Goal: Task Accomplishment & Management: Manage account settings

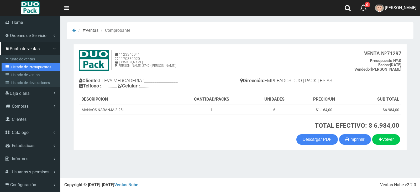
click at [35, 64] on link "Listado de Presupuestos" at bounding box center [31, 67] width 59 height 8
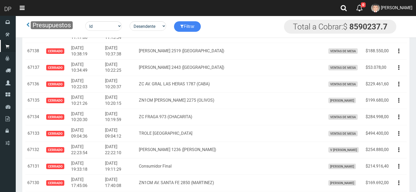
scroll to position [6431, 0]
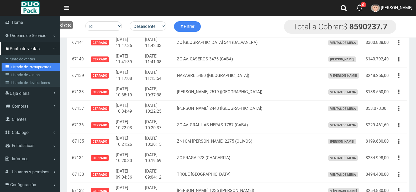
click at [36, 68] on link "Listado de Presupuestos" at bounding box center [31, 67] width 59 height 8
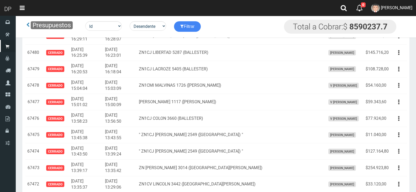
scroll to position [1011, 0]
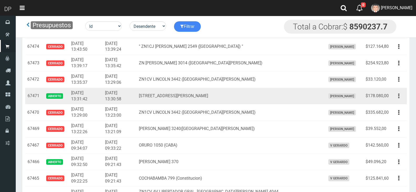
click at [400, 99] on button "button" at bounding box center [399, 95] width 12 height 9
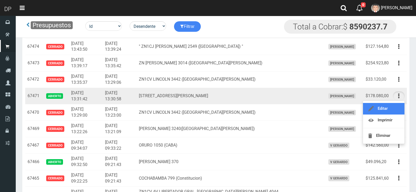
click at [395, 109] on link "Editar" at bounding box center [383, 109] width 41 height 12
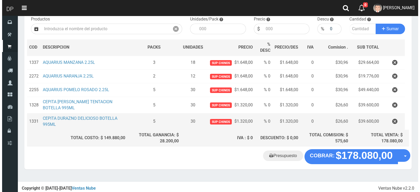
scroll to position [58, 0]
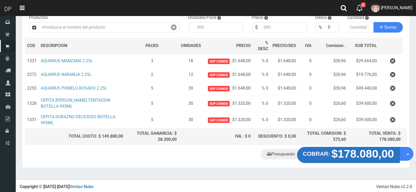
click at [342, 151] on strong "$178.080,00" at bounding box center [363, 154] width 63 height 12
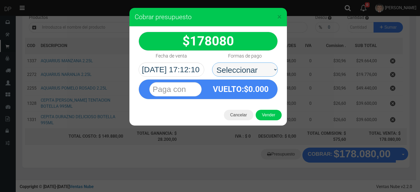
click at [250, 66] on select "Seleccionar Efectivo Tarjeta de Crédito Depósito Débito" at bounding box center [245, 70] width 66 height 14
select select "Efectivo"
click at [212, 63] on select "Seleccionar Efectivo Tarjeta de Crédito Depósito Débito" at bounding box center [245, 70] width 66 height 14
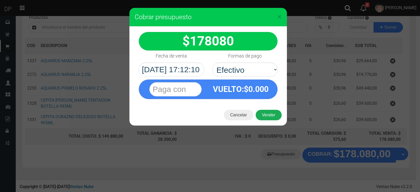
click at [268, 115] on button "Vender" at bounding box center [269, 115] width 26 height 11
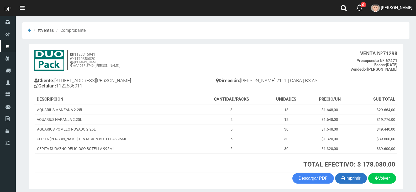
click at [357, 183] on button "Imprimir" at bounding box center [351, 178] width 32 height 11
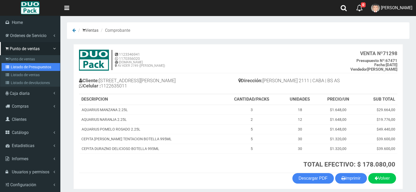
click at [45, 64] on link "Listado de Presupuestos" at bounding box center [31, 67] width 59 height 8
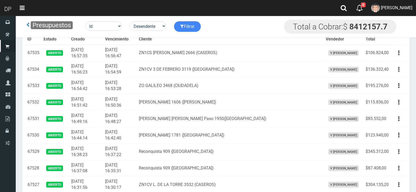
scroll to position [1070, 0]
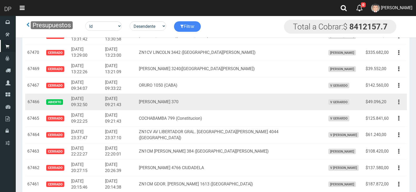
click at [399, 100] on icon "button" at bounding box center [398, 101] width 1 height 9
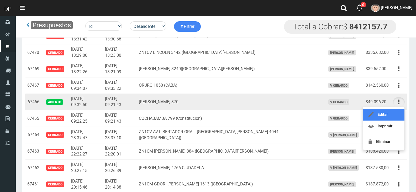
click at [386, 118] on link "Editar" at bounding box center [383, 115] width 41 height 12
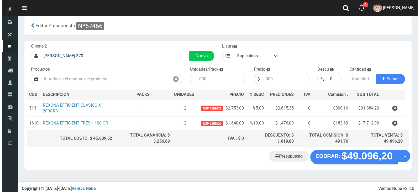
scroll to position [9, 0]
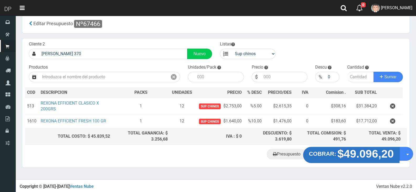
click at [372, 154] on strong "$49.096,20" at bounding box center [366, 154] width 56 height 12
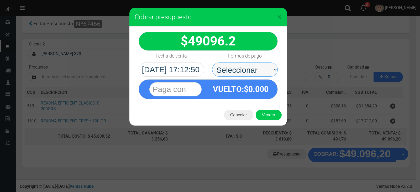
click at [242, 67] on select "Seleccionar Efectivo Tarjeta de Crédito Depósito Débito" at bounding box center [245, 70] width 66 height 14
select select "Efectivo"
click at [212, 63] on select "Seleccionar Efectivo Tarjeta de Crédito Depósito Débito" at bounding box center [245, 70] width 66 height 14
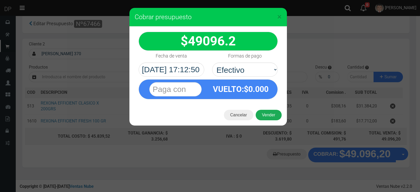
click at [274, 116] on button "Vender" at bounding box center [269, 115] width 26 height 11
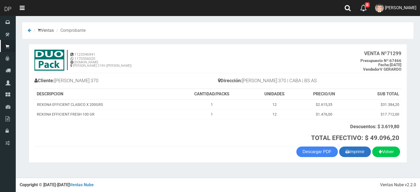
click at [346, 148] on icon "button" at bounding box center [348, 151] width 4 height 7
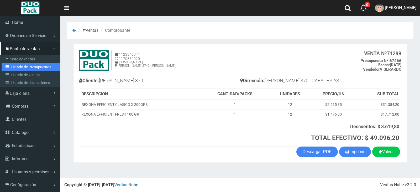
click at [37, 65] on link "Listado de Presupuestos" at bounding box center [31, 67] width 59 height 8
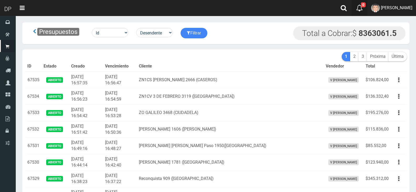
scroll to position [576, 0]
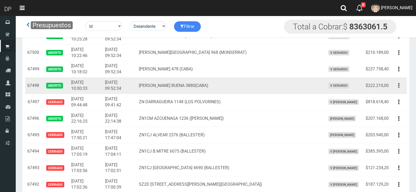
click at [399, 87] on icon "button" at bounding box center [398, 85] width 1 height 9
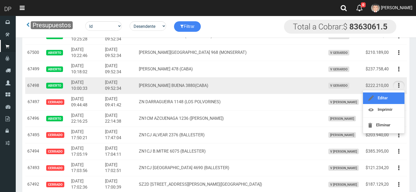
click at [394, 99] on link "Editar" at bounding box center [383, 98] width 41 height 12
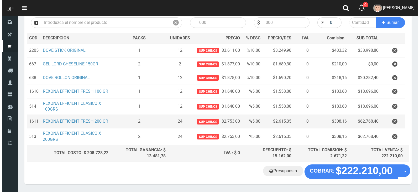
scroll to position [80, 0]
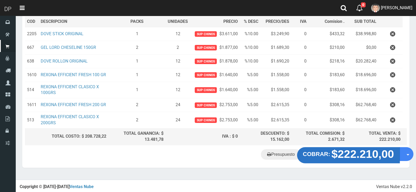
click at [364, 158] on strong "$222.210,00" at bounding box center [363, 154] width 63 height 12
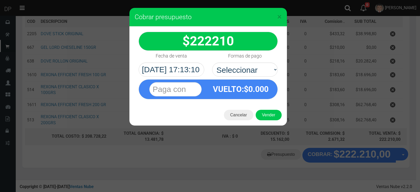
click at [244, 61] on div "Formas de pago Seleccionar Efectivo Tarjeta de Crédito Depósito Débito" at bounding box center [245, 64] width 74 height 26
click at [253, 80] on div "VUELTO :$ 0.000" at bounding box center [240, 89] width 65 height 19
click at [261, 74] on select "Seleccionar Efectivo Tarjeta de Crédito Depósito Débito" at bounding box center [245, 70] width 66 height 14
select select "Efectivo"
click at [212, 63] on select "Seleccionar Efectivo Tarjeta de Crédito Depósito Débito" at bounding box center [245, 70] width 66 height 14
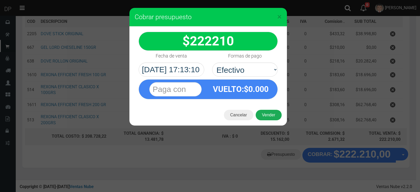
click at [274, 118] on button "Vender" at bounding box center [269, 115] width 26 height 11
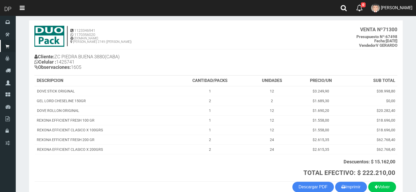
scroll to position [53, 0]
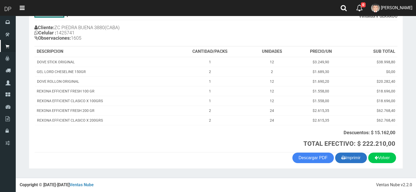
click at [350, 155] on button "Imprimir" at bounding box center [351, 158] width 32 height 11
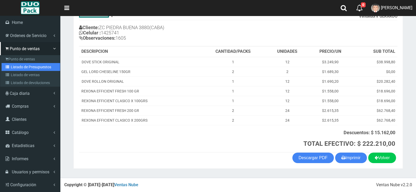
click at [45, 67] on link "Listado de Presupuestos" at bounding box center [31, 67] width 59 height 8
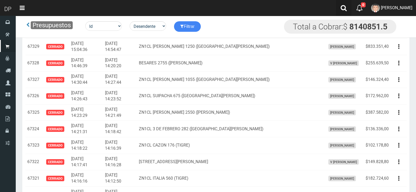
scroll to position [434, 0]
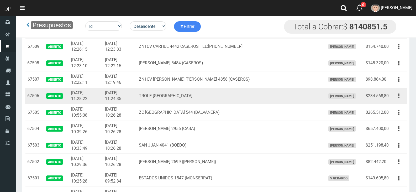
click at [398, 95] on button "button" at bounding box center [399, 95] width 12 height 9
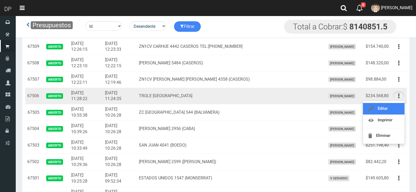
click at [393, 111] on link "Editar" at bounding box center [383, 109] width 41 height 12
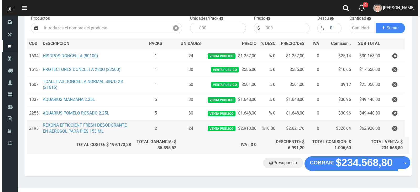
scroll to position [66, 0]
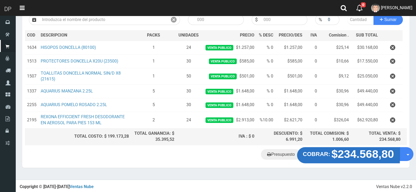
click at [370, 159] on strong "$234.568,80" at bounding box center [363, 154] width 63 height 12
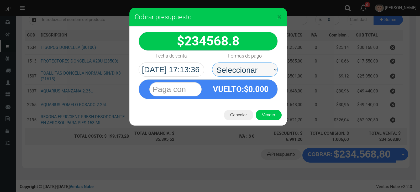
drag, startPoint x: 252, startPoint y: 66, endPoint x: 252, endPoint y: 71, distance: 5.8
click at [252, 66] on select "Seleccionar Efectivo Tarjeta de Crédito Depósito Débito" at bounding box center [245, 70] width 66 height 14
select select "Efectivo"
click at [212, 63] on select "Seleccionar Efectivo Tarjeta de Crédito Depósito Débito" at bounding box center [245, 70] width 66 height 14
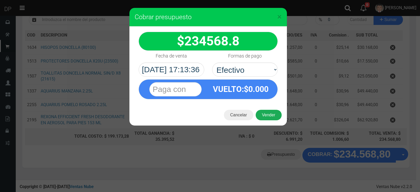
click at [274, 117] on button "Vender" at bounding box center [269, 115] width 26 height 11
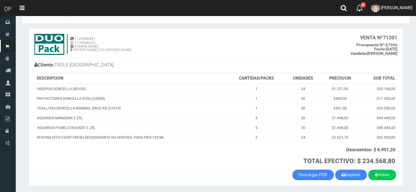
scroll to position [33, 0]
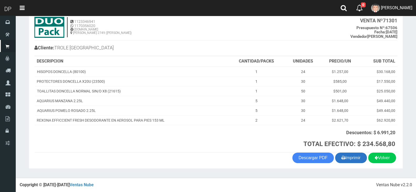
click at [351, 160] on button "Imprimir" at bounding box center [351, 158] width 32 height 11
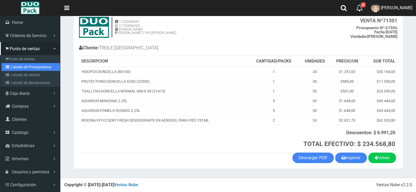
drag, startPoint x: 39, startPoint y: 65, endPoint x: 49, endPoint y: 67, distance: 10.1
click at [39, 65] on link "Listado de Presupuestos" at bounding box center [31, 67] width 59 height 8
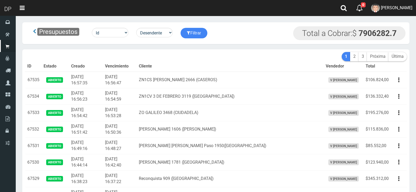
scroll to position [412, 0]
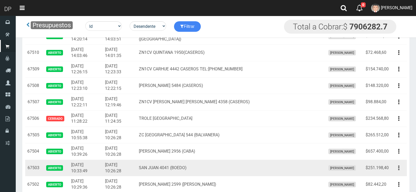
click at [398, 169] on icon "button" at bounding box center [398, 167] width 1 height 9
click at [391, 179] on link "Editar" at bounding box center [383, 181] width 41 height 12
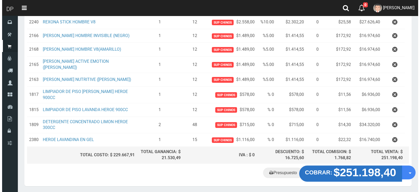
scroll to position [151, 0]
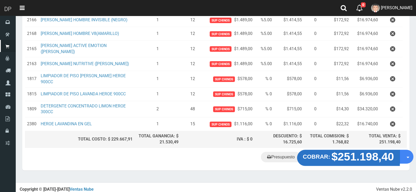
click at [357, 154] on strong "$251.198,40" at bounding box center [363, 156] width 63 height 12
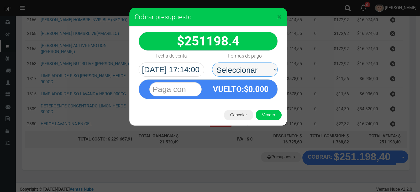
click at [243, 72] on select "Seleccionar Efectivo Tarjeta de Crédito Depósito Débito" at bounding box center [245, 70] width 66 height 14
select select "Efectivo"
click at [212, 63] on select "Seleccionar Efectivo Tarjeta de Crédito Depósito Débito" at bounding box center [245, 70] width 66 height 14
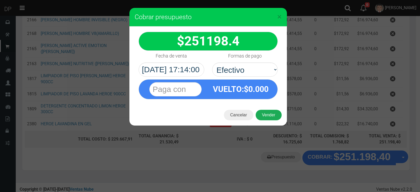
click at [272, 117] on button "Vender" at bounding box center [269, 115] width 26 height 11
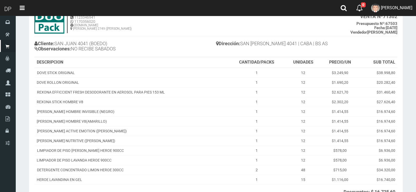
scroll to position [96, 0]
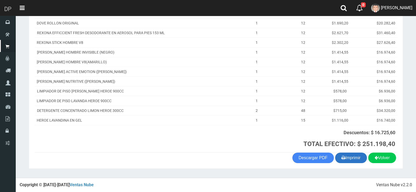
click at [348, 154] on button "Imprimir" at bounding box center [351, 158] width 32 height 11
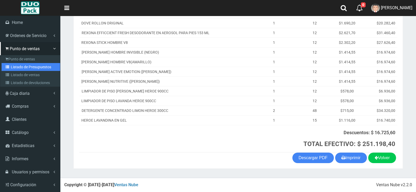
click at [41, 68] on link "Listado de Presupuestos" at bounding box center [31, 67] width 59 height 8
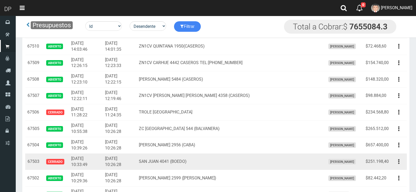
scroll to position [438, 0]
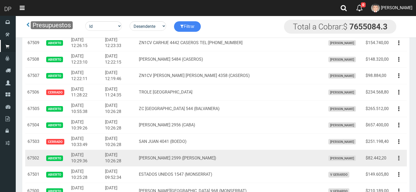
click at [399, 162] on icon "button" at bounding box center [398, 158] width 1 height 9
click at [385, 169] on link "Editar" at bounding box center [383, 171] width 41 height 12
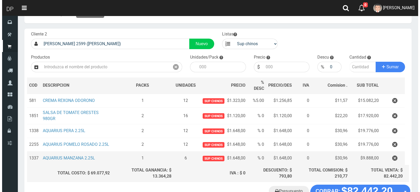
scroll to position [26, 0]
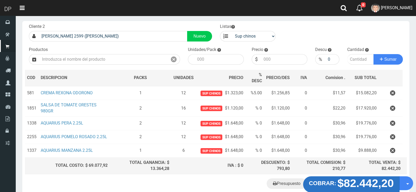
click at [357, 186] on strong "$82.442,20" at bounding box center [366, 183] width 56 height 12
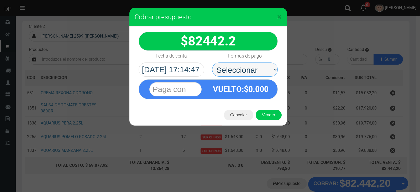
click at [230, 69] on select "Seleccionar Efectivo Tarjeta de Crédito Depósito Débito" at bounding box center [245, 70] width 66 height 14
select select "Efectivo"
click at [212, 63] on select "Seleccionar Efectivo Tarjeta de Crédito Depósito Débito" at bounding box center [245, 70] width 66 height 14
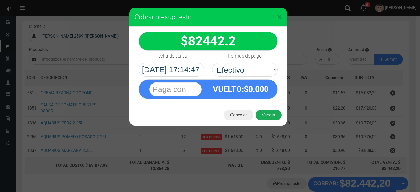
click at [267, 116] on button "Vender" at bounding box center [269, 115] width 26 height 11
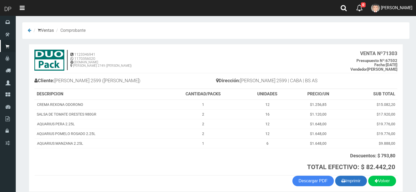
click at [357, 184] on button "Imprimir" at bounding box center [351, 181] width 32 height 11
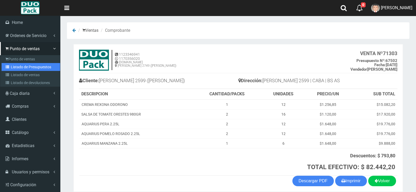
click at [32, 65] on link "Listado de Presupuestos" at bounding box center [31, 67] width 59 height 8
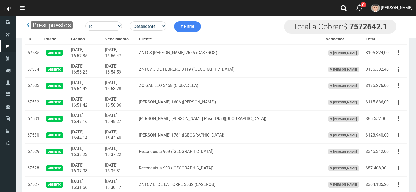
scroll to position [412, 0]
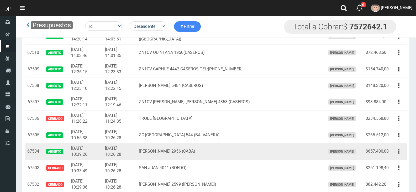
click at [400, 155] on button "button" at bounding box center [399, 151] width 12 height 9
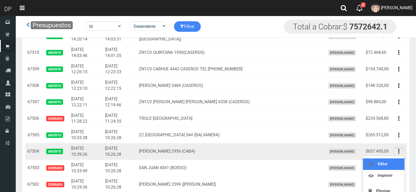
click at [375, 160] on link "Editar" at bounding box center [383, 164] width 41 height 12
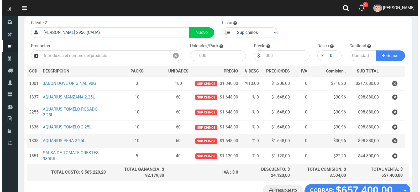
scroll to position [66, 0]
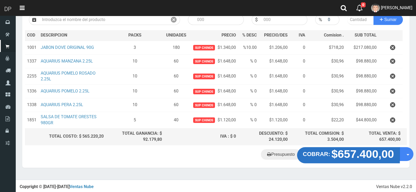
click at [350, 149] on strong "$657.400,00" at bounding box center [363, 154] width 63 height 12
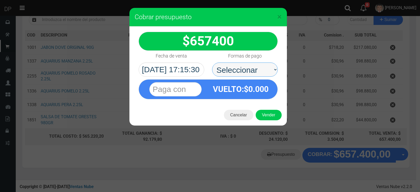
click at [251, 71] on select "Seleccionar Efectivo Tarjeta de Crédito Depósito Débito" at bounding box center [245, 70] width 66 height 14
select select "Efectivo"
click at [212, 63] on select "Seleccionar Efectivo Tarjeta de Crédito Depósito Débito" at bounding box center [245, 70] width 66 height 14
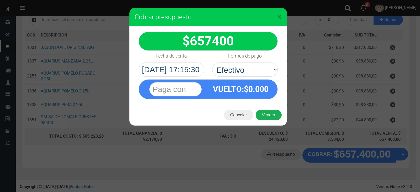
click at [268, 117] on button "Vender" at bounding box center [269, 115] width 26 height 11
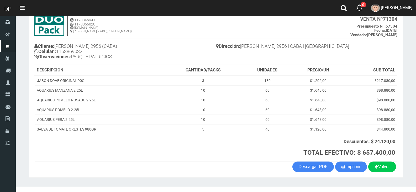
scroll to position [43, 0]
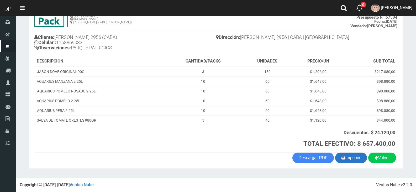
click at [350, 153] on button "Imprimir" at bounding box center [351, 158] width 32 height 11
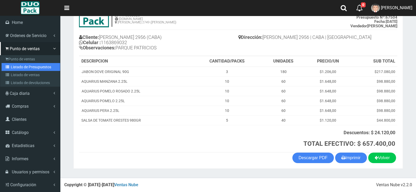
click at [38, 69] on link "Listado de Presupuestos" at bounding box center [31, 67] width 59 height 8
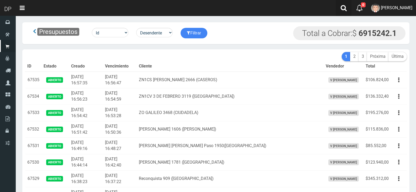
scroll to position [412, 0]
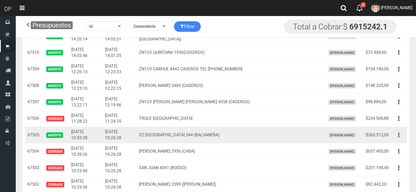
click at [397, 132] on button "button" at bounding box center [399, 135] width 12 height 9
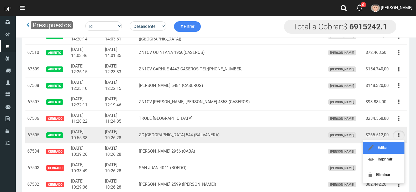
click at [390, 143] on link "Editar" at bounding box center [383, 148] width 41 height 12
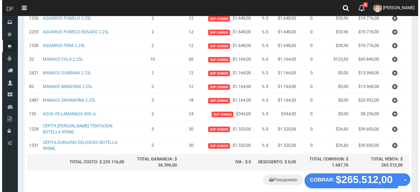
scroll to position [127, 0]
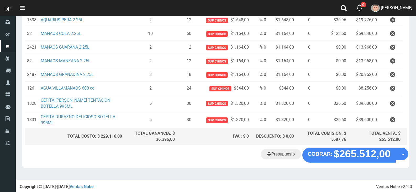
click at [371, 161] on "Presupuesto COBRAR: $265.512,00 Opciones" at bounding box center [216, 155] width 385 height 15
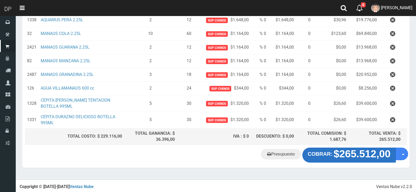
click at [370, 156] on strong "$265.512,00" at bounding box center [362, 153] width 57 height 11
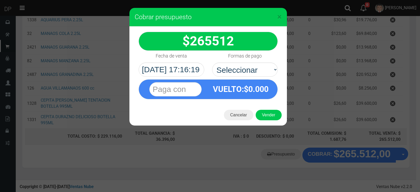
click at [247, 77] on div "VUELTO :$ 0.000" at bounding box center [208, 88] width 147 height 23
click at [247, 74] on select "Seleccionar Efectivo Tarjeta de Crédito Depósito Débito" at bounding box center [245, 70] width 66 height 14
select select "Efectivo"
click at [212, 63] on select "Seleccionar Efectivo Tarjeta de Crédito Depósito Débito" at bounding box center [245, 70] width 66 height 14
click at [266, 113] on button "Vender" at bounding box center [269, 115] width 26 height 11
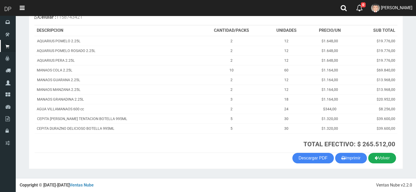
scroll to position [69, 0]
click at [353, 157] on button "Imprimir" at bounding box center [351, 158] width 32 height 11
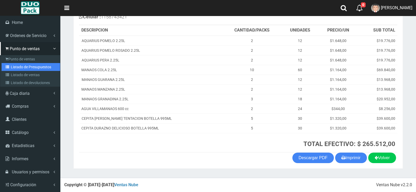
click at [39, 67] on link "Listado de Presupuestos" at bounding box center [31, 67] width 59 height 8
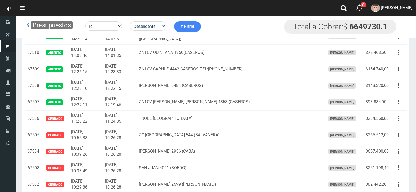
scroll to position [517, 0]
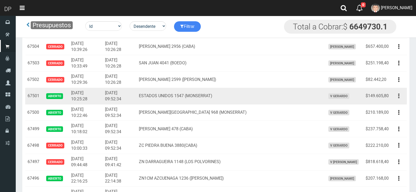
click at [401, 99] on button "button" at bounding box center [399, 95] width 12 height 9
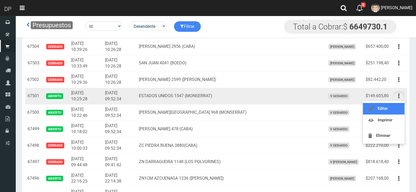
click at [391, 110] on link "Editar" at bounding box center [383, 109] width 41 height 12
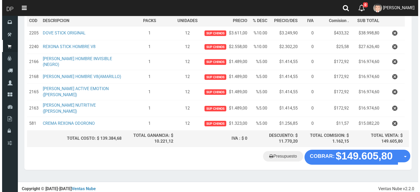
scroll to position [82, 0]
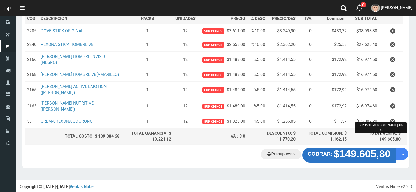
click at [367, 156] on strong "$149.605,80" at bounding box center [362, 153] width 57 height 11
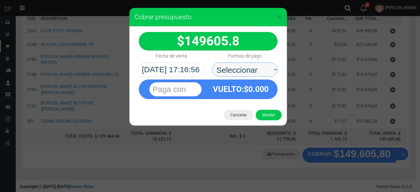
drag, startPoint x: 238, startPoint y: 66, endPoint x: 242, endPoint y: 75, distance: 9.7
click at [238, 66] on select "Seleccionar Efectivo Tarjeta de Crédito Depósito Débito" at bounding box center [245, 70] width 66 height 14
select select "Efectivo"
click at [212, 63] on select "Seleccionar Efectivo Tarjeta de Crédito Depósito Débito" at bounding box center [245, 70] width 66 height 14
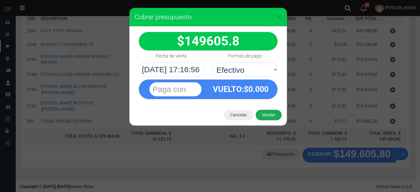
click at [265, 114] on button "Vender" at bounding box center [269, 115] width 26 height 11
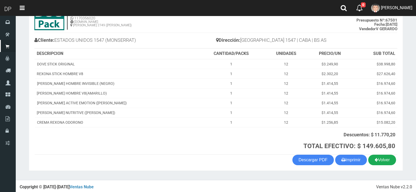
scroll to position [43, 0]
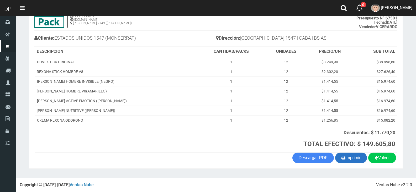
click at [360, 160] on button "Imprimir" at bounding box center [351, 158] width 32 height 11
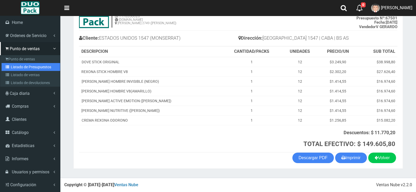
click at [33, 67] on link "Listado de Presupuestos" at bounding box center [31, 67] width 59 height 8
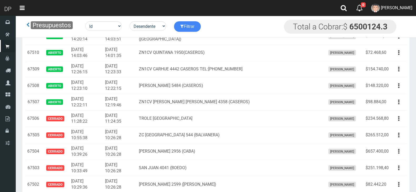
scroll to position [533, 0]
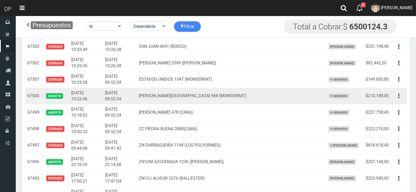
click at [399, 96] on icon "button" at bounding box center [398, 95] width 1 height 9
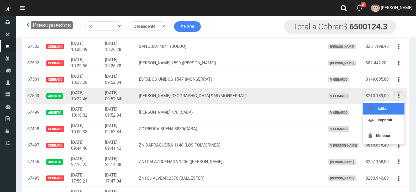
click at [386, 112] on link "Editar" at bounding box center [383, 109] width 41 height 12
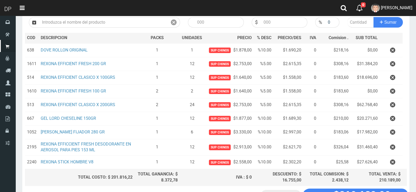
scroll to position [104, 0]
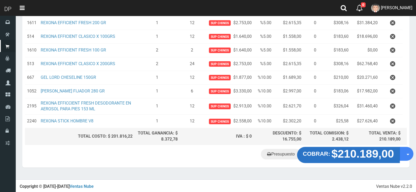
click at [360, 158] on strong "$210.189,00" at bounding box center [363, 154] width 63 height 12
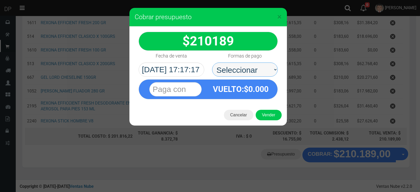
click at [229, 64] on select "Seleccionar Efectivo Tarjeta de Crédito Depósito Débito" at bounding box center [245, 70] width 66 height 14
select select "Efectivo"
click at [212, 63] on select "Seleccionar Efectivo Tarjeta de Crédito Depósito Débito" at bounding box center [245, 70] width 66 height 14
drag, startPoint x: 244, startPoint y: 83, endPoint x: 265, endPoint y: 41, distance: 47.2
click at [265, 41] on div "$ 210189" at bounding box center [208, 41] width 139 height 19
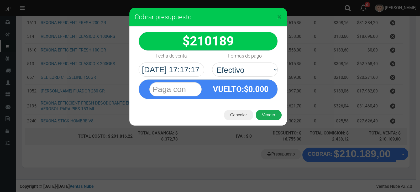
click at [268, 113] on button "Vender" at bounding box center [269, 115] width 26 height 11
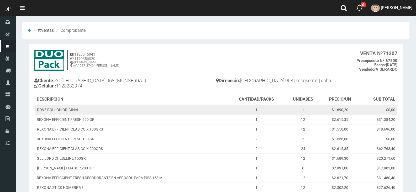
scroll to position [67, 0]
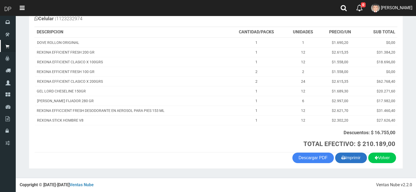
click at [351, 157] on button "Imprimir" at bounding box center [351, 158] width 32 height 11
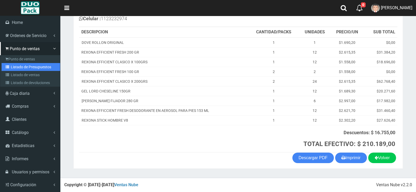
click at [35, 69] on link "Listado de Presupuestos" at bounding box center [31, 67] width 59 height 8
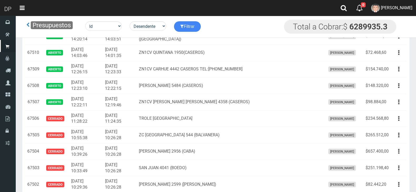
scroll to position [549, 0]
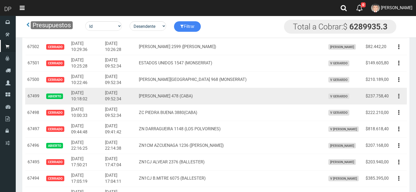
click at [397, 95] on button "button" at bounding box center [399, 96] width 12 height 9
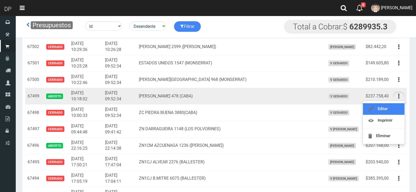
click at [394, 109] on link "Editar" at bounding box center [383, 109] width 41 height 12
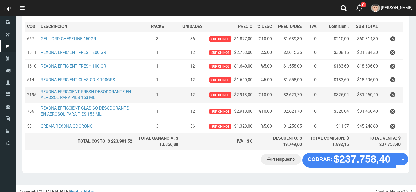
scroll to position [80, 0]
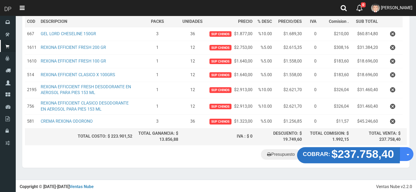
click at [337, 148] on strong "$237.758,40" at bounding box center [363, 154] width 63 height 12
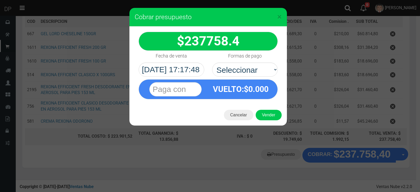
click at [252, 76] on select "Seleccionar Efectivo Tarjeta de Crédito Depósito Débito" at bounding box center [245, 70] width 66 height 14
select select "Efectivo"
click at [212, 63] on select "Seleccionar Efectivo Tarjeta de Crédito Depósito Débito" at bounding box center [245, 70] width 66 height 14
click at [278, 116] on button "Vender" at bounding box center [269, 115] width 26 height 11
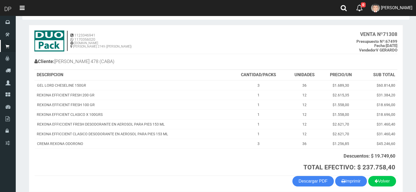
scroll to position [43, 0]
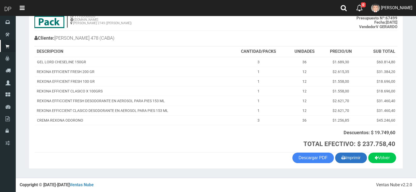
click at [356, 156] on button "Imprimir" at bounding box center [351, 158] width 32 height 11
